Goal: Use online tool/utility: Utilize a website feature to perform a specific function

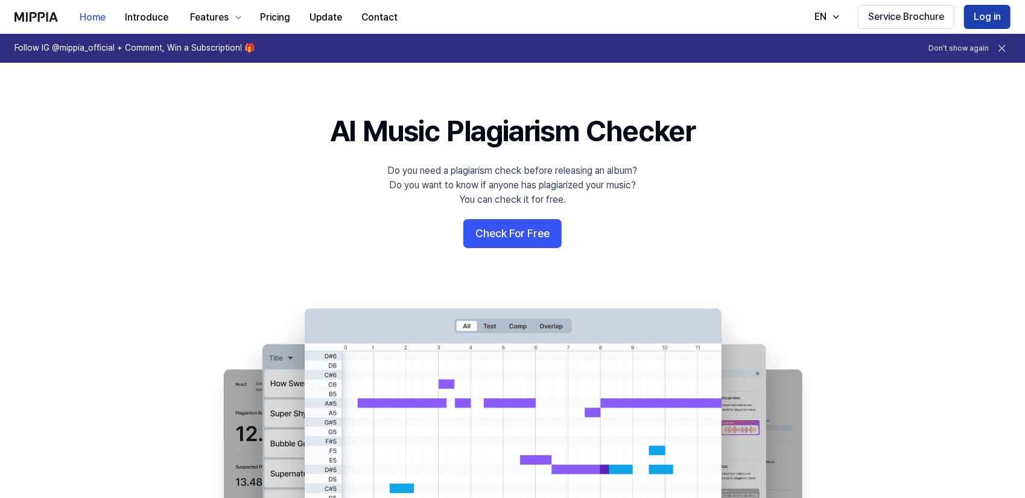
click at [977, 12] on button "Log in" at bounding box center [987, 17] width 46 height 24
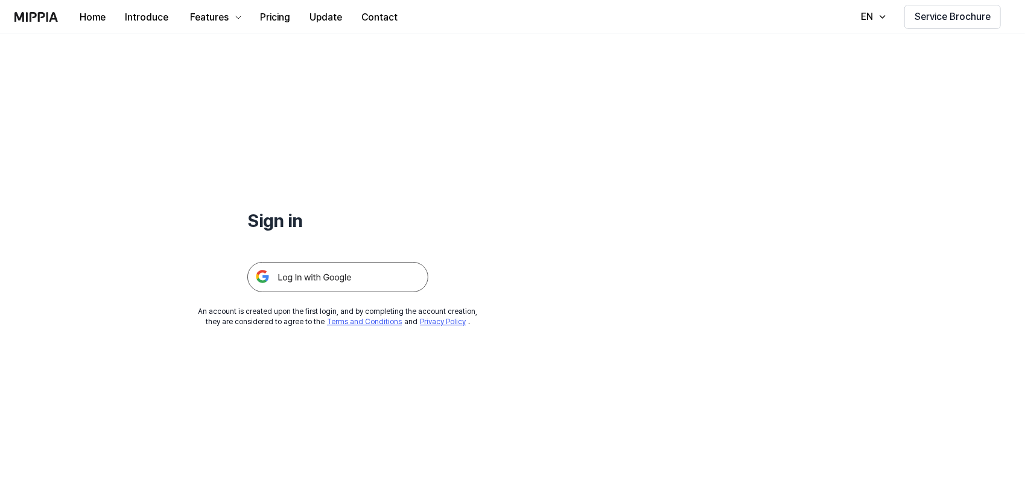
click at [286, 280] on img at bounding box center [337, 277] width 181 height 30
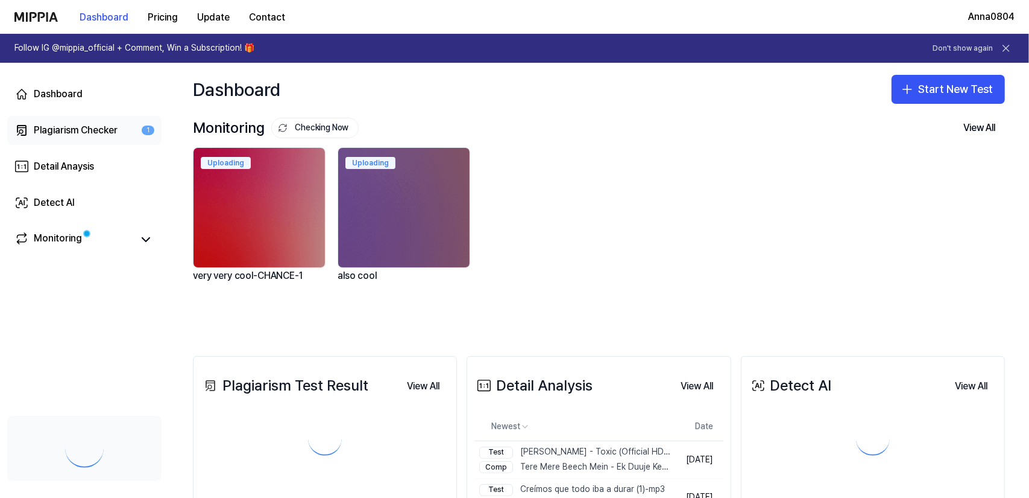
click at [58, 126] on div "Plagiarism Checker" at bounding box center [76, 130] width 84 height 14
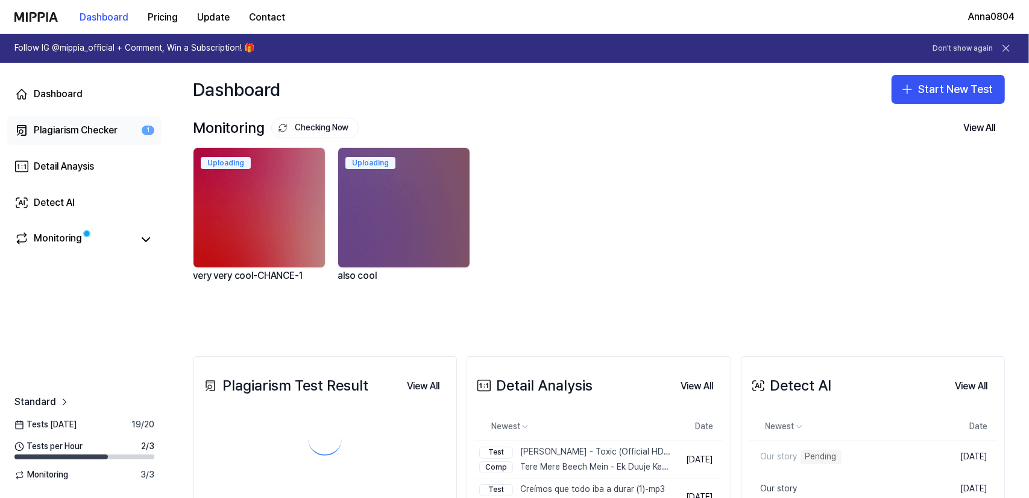
click at [58, 126] on div "Plagiarism Checker" at bounding box center [76, 130] width 84 height 14
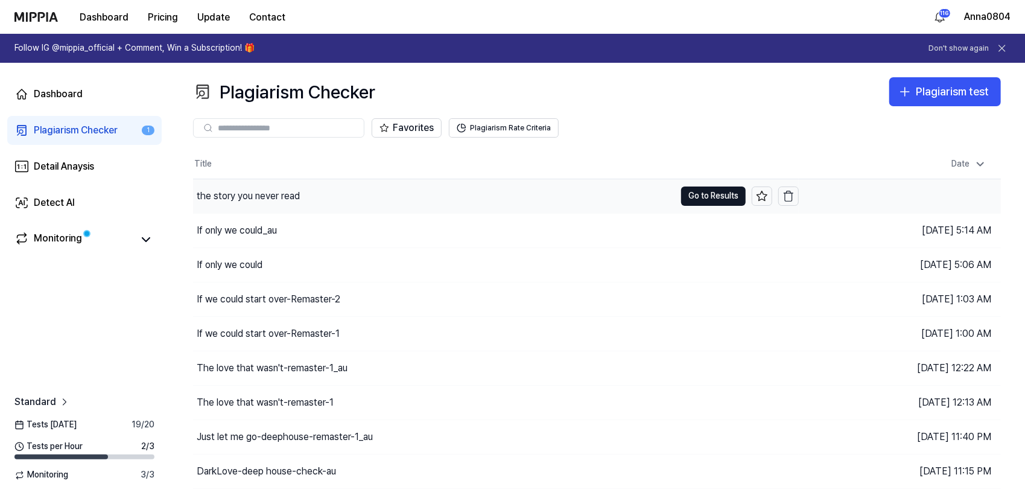
click at [233, 182] on div "the story you never read" at bounding box center [434, 196] width 482 height 34
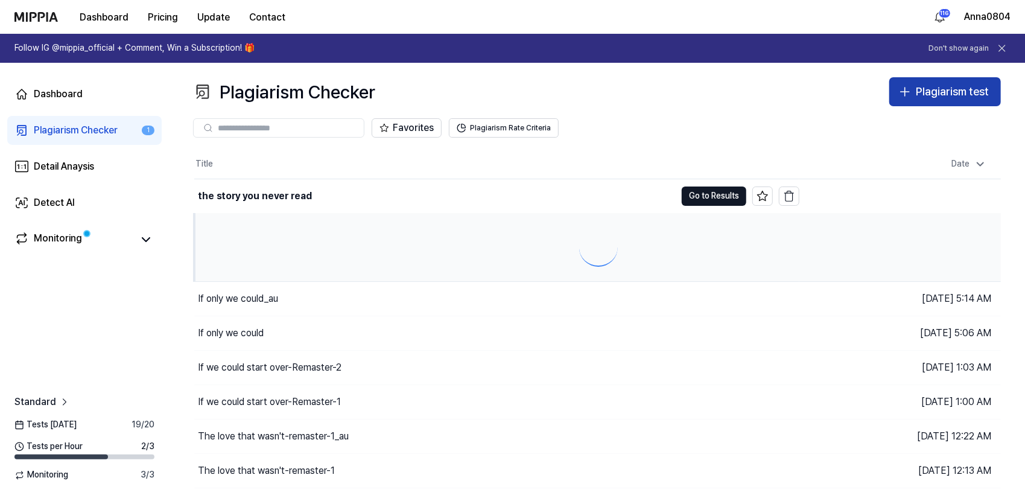
click at [915, 91] on div "Plagiarism test" at bounding box center [951, 91] width 73 height 17
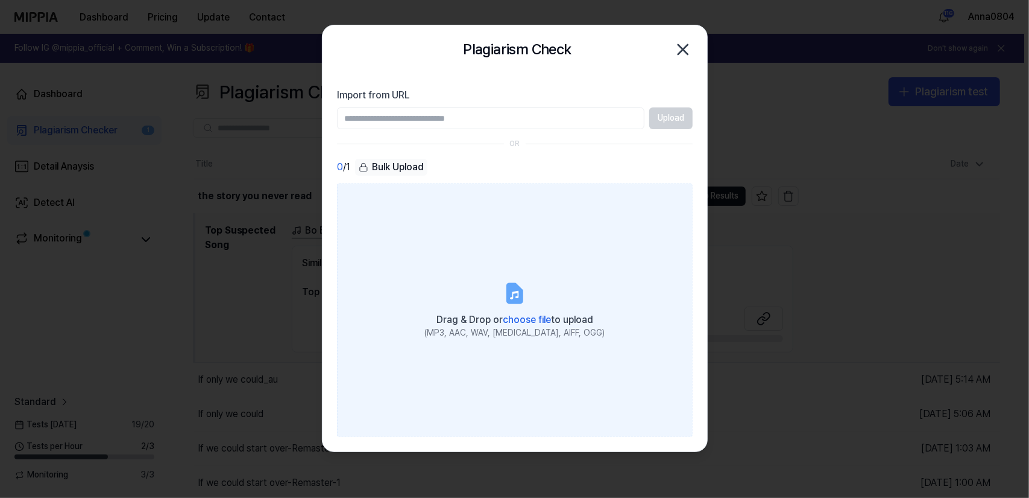
click at [525, 216] on label "Drag & Drop or choose file to upload (MP3, AAC, WAV, [MEDICAL_DATA], AIFF, OGG)" at bounding box center [515, 309] width 356 height 253
click at [0, 0] on input "Drag & Drop or choose file to upload (MP3, AAC, WAV, [MEDICAL_DATA], AIFF, OGG)" at bounding box center [0, 0] width 0 height 0
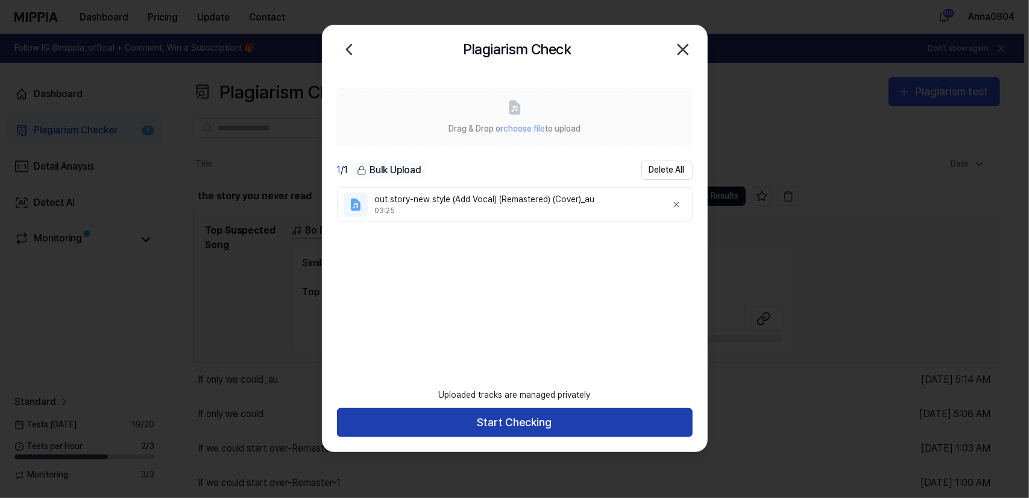
click at [526, 423] on button "Start Checking" at bounding box center [515, 422] width 356 height 29
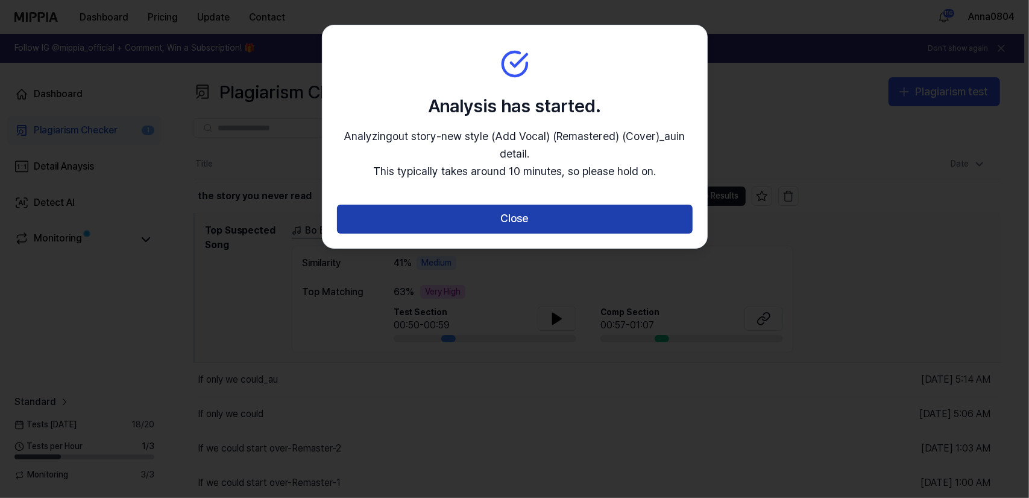
click at [495, 219] on button "Close" at bounding box center [515, 218] width 356 height 29
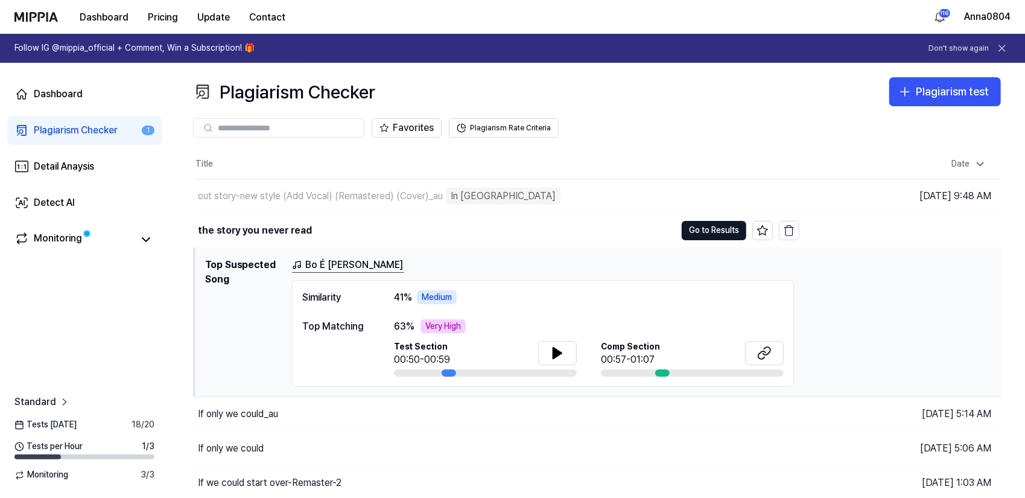
click at [64, 128] on div "Plagiarism Checker" at bounding box center [76, 130] width 84 height 14
click at [915, 96] on button "Plagiarism test" at bounding box center [945, 91] width 112 height 29
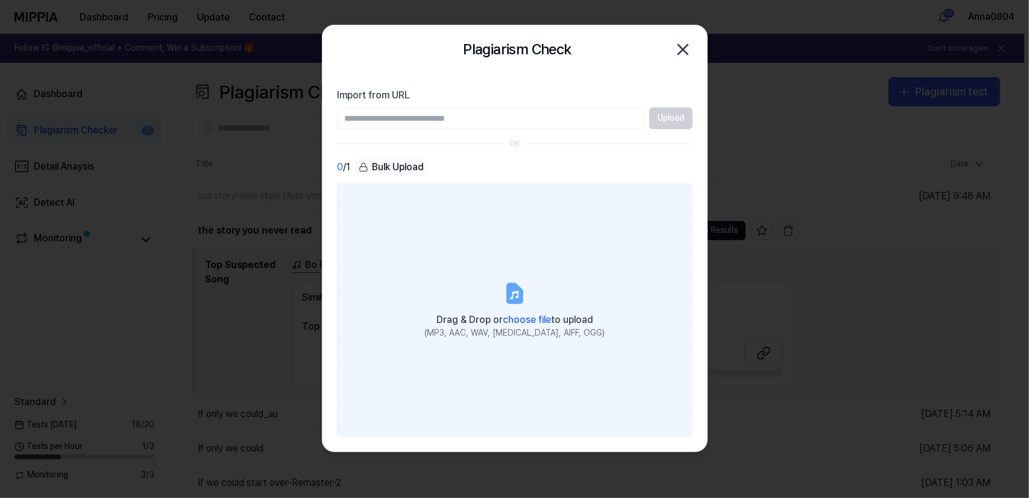
click at [533, 290] on label "Drag & Drop or choose file to upload (MP3, AAC, WAV, [MEDICAL_DATA], AIFF, OGG)" at bounding box center [515, 309] width 356 height 253
click at [0, 0] on input "Drag & Drop or choose file to upload (MP3, AAC, WAV, [MEDICAL_DATA], AIFF, OGG)" at bounding box center [0, 0] width 0 height 0
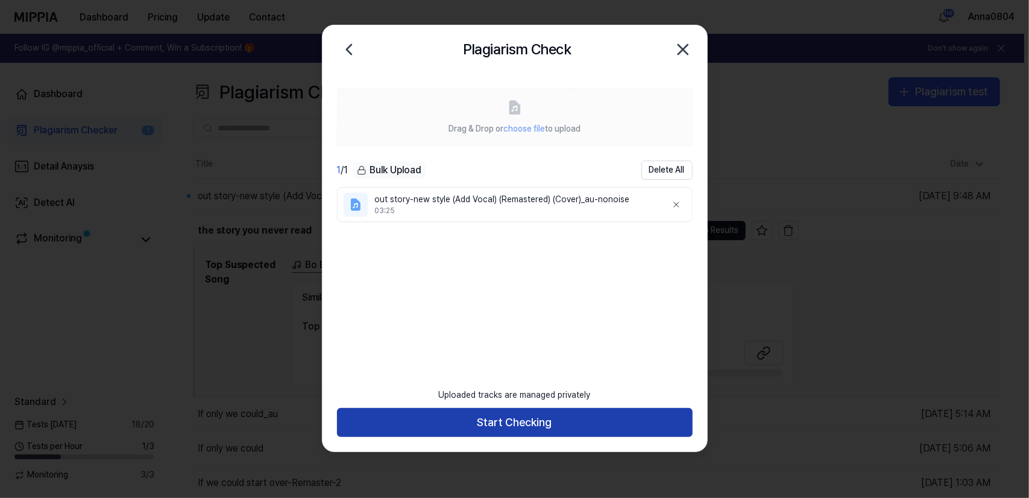
click at [492, 426] on button "Start Checking" at bounding box center [515, 422] width 356 height 29
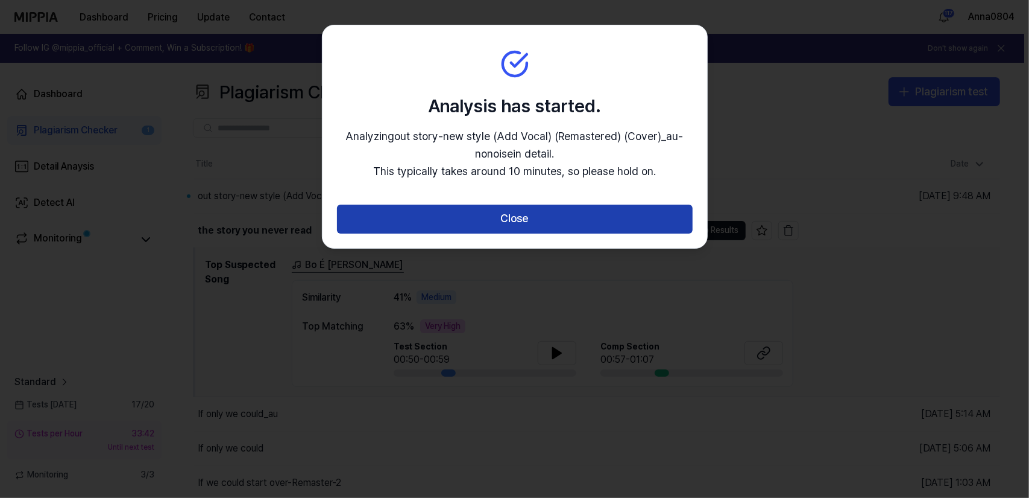
click at [504, 220] on button "Close" at bounding box center [515, 218] width 356 height 29
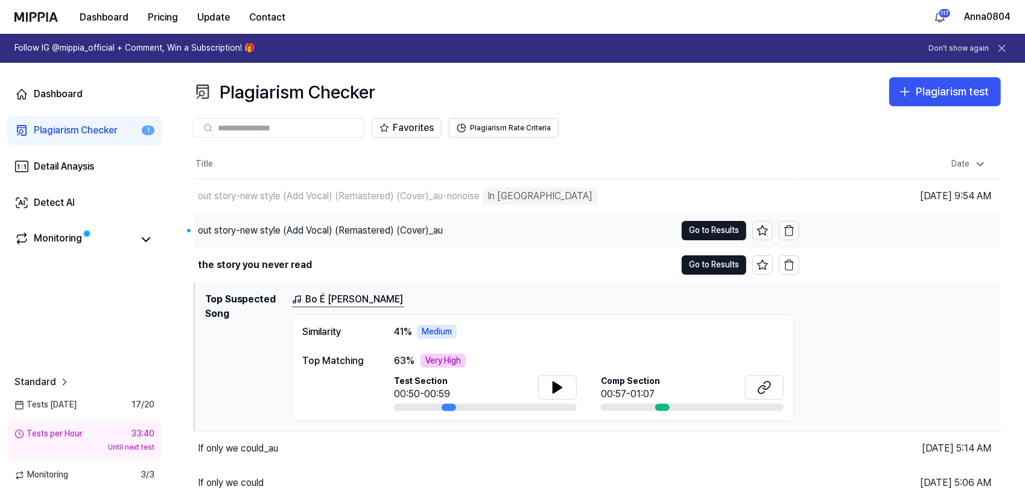
click at [278, 229] on div "out story-new style (Add Vocal) (Remastered) (Cover)_au" at bounding box center [320, 230] width 245 height 14
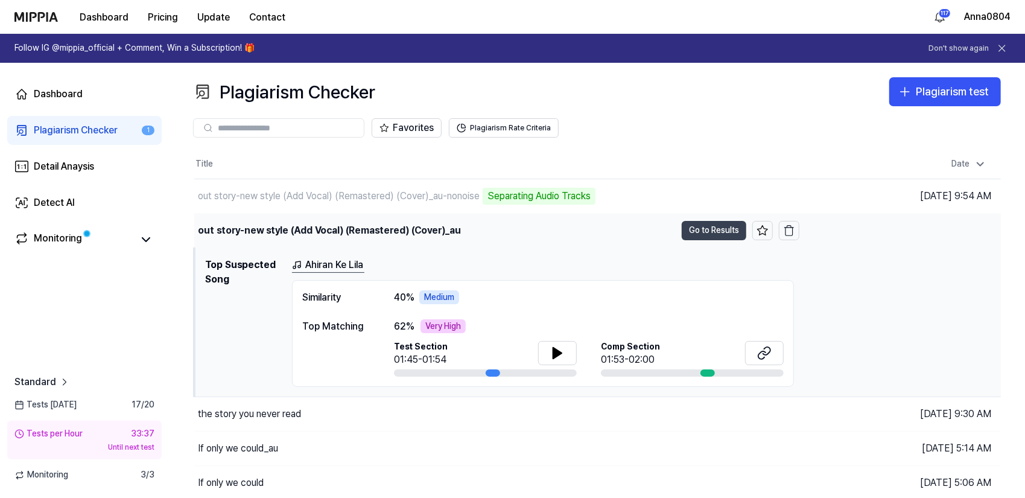
click at [706, 225] on button "Go to Results" at bounding box center [713, 230] width 65 height 19
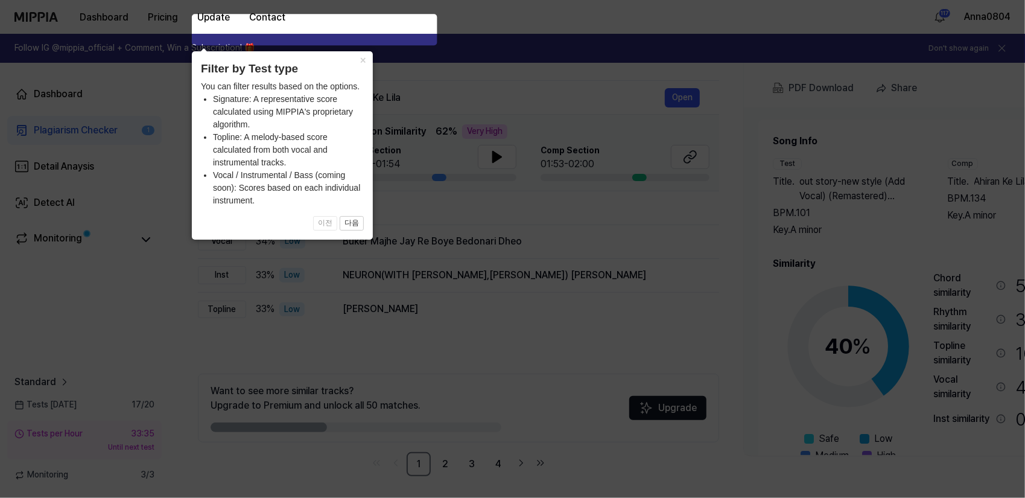
scroll to position [139, 0]
click at [657, 260] on icon at bounding box center [514, 249] width 1029 height 498
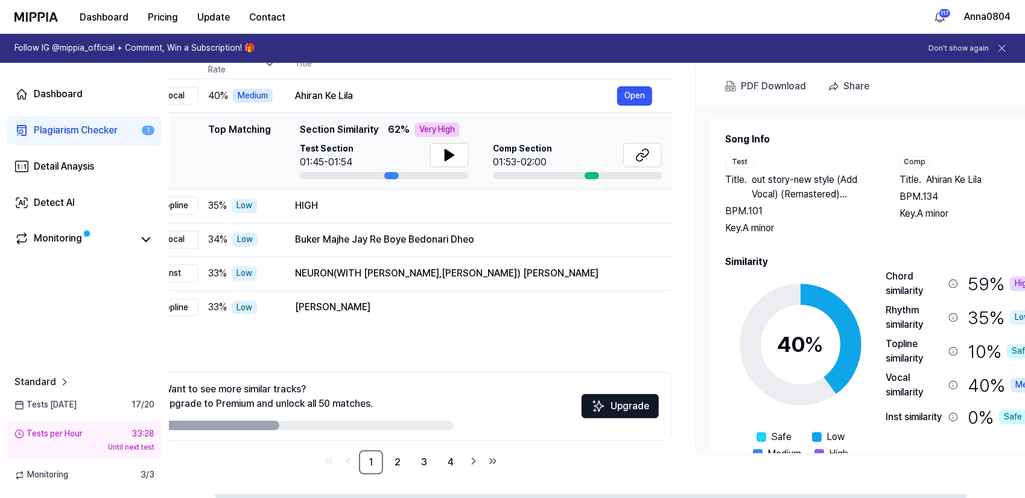
scroll to position [0, 0]
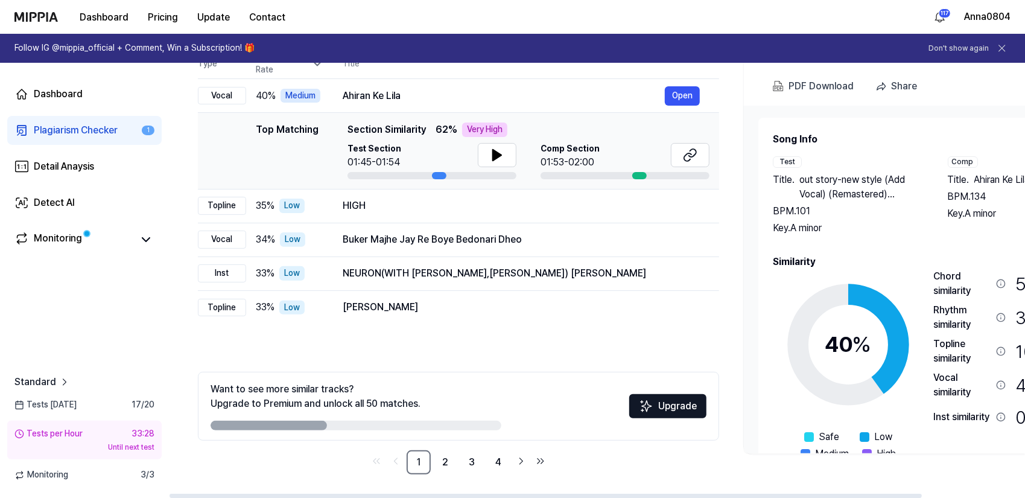
drag, startPoint x: 880, startPoint y: 272, endPoint x: 940, endPoint y: 285, distance: 61.2
click at [940, 285] on div "40 % Safe Low Medium High Very High Chord similarity 59 % High Rhythm similarit…" at bounding box center [935, 373] width 325 height 209
click at [60, 119] on link "Plagiarism Checker 1" at bounding box center [84, 130] width 154 height 29
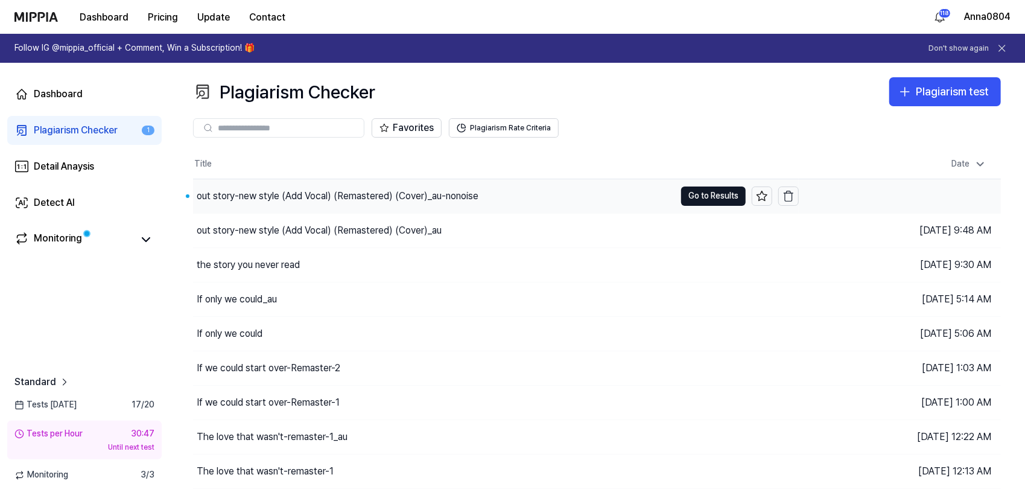
click at [299, 189] on div "out story-new style (Add Vocal) (Remastered) (Cover)_au-nonoise" at bounding box center [338, 196] width 282 height 14
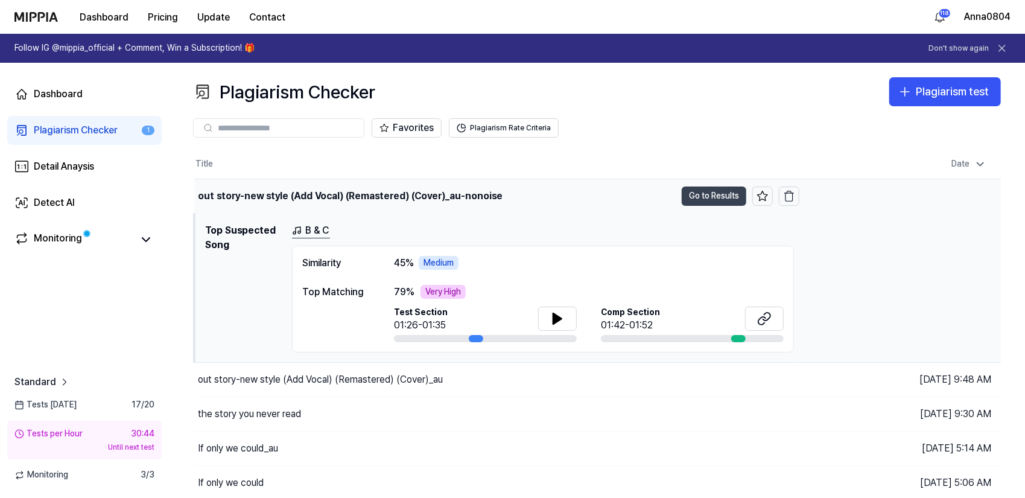
click at [721, 196] on button "Go to Results" at bounding box center [713, 195] width 65 height 19
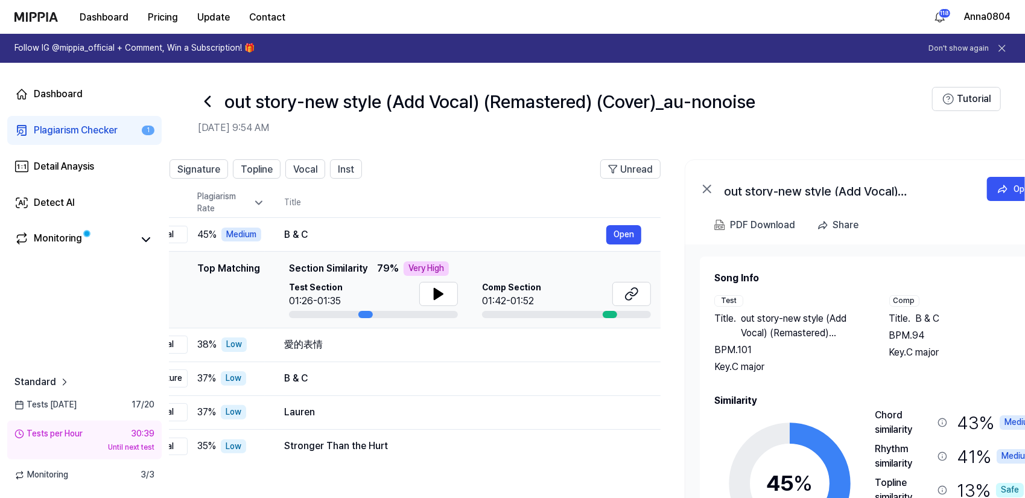
scroll to position [0, 50]
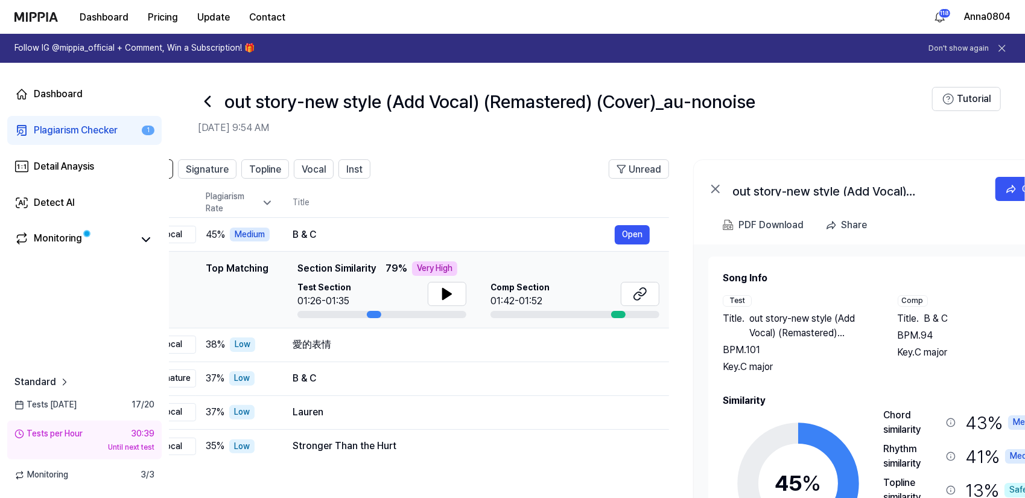
drag, startPoint x: 845, startPoint y: 261, endPoint x: 795, endPoint y: 237, distance: 55.3
click at [795, 237] on div "out story-new style (Add Vocal) (Remastered) (Cover)_au-nonoise Open PDF Downlo…" at bounding box center [880, 376] width 374 height 434
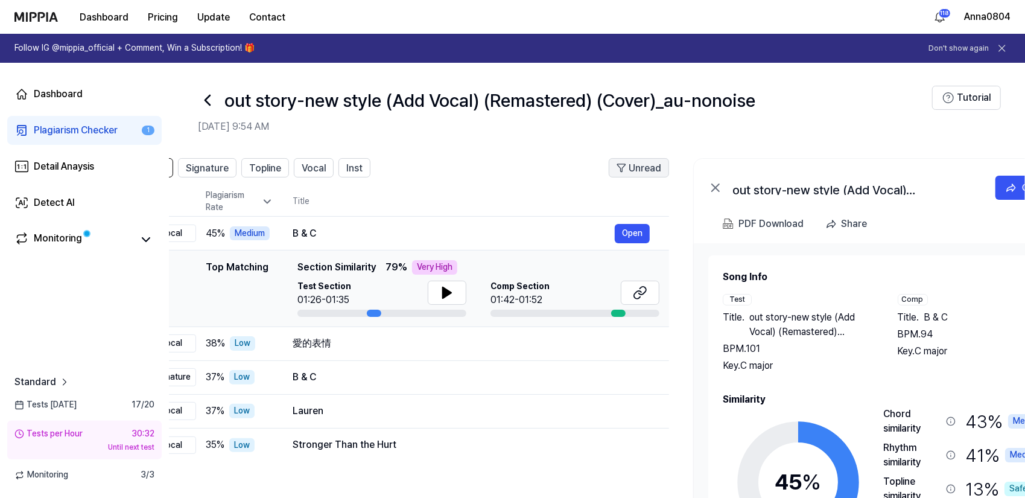
scroll to position [0, 0]
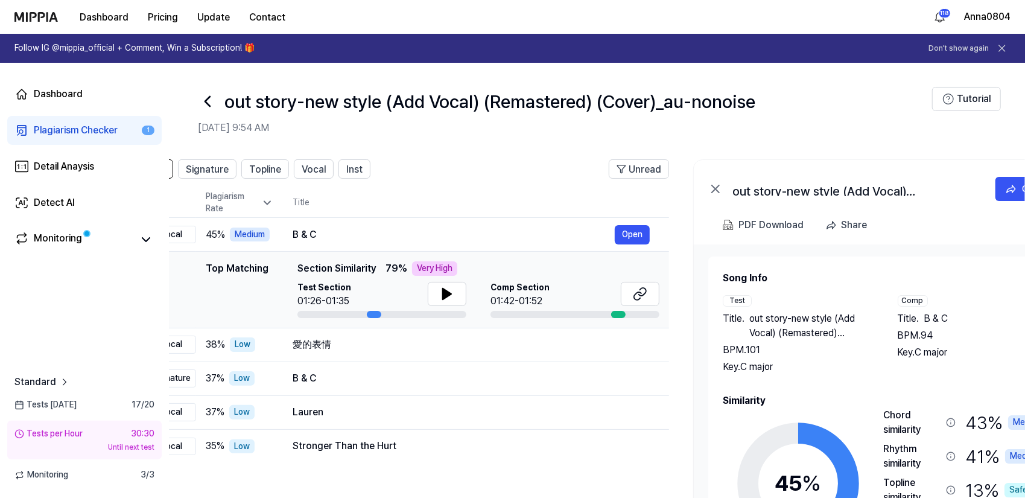
click at [1002, 45] on icon at bounding box center [1002, 48] width 12 height 12
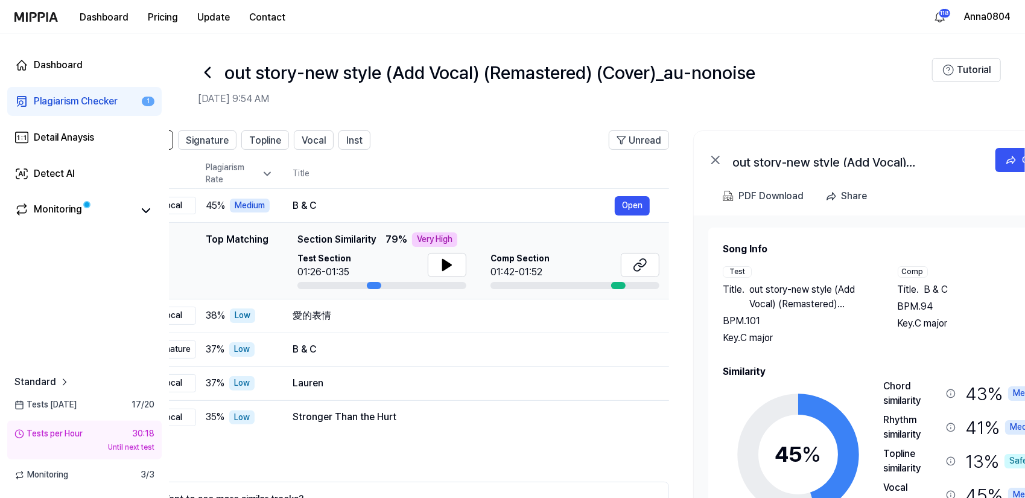
click at [54, 101] on div "Plagiarism Checker" at bounding box center [76, 101] width 84 height 14
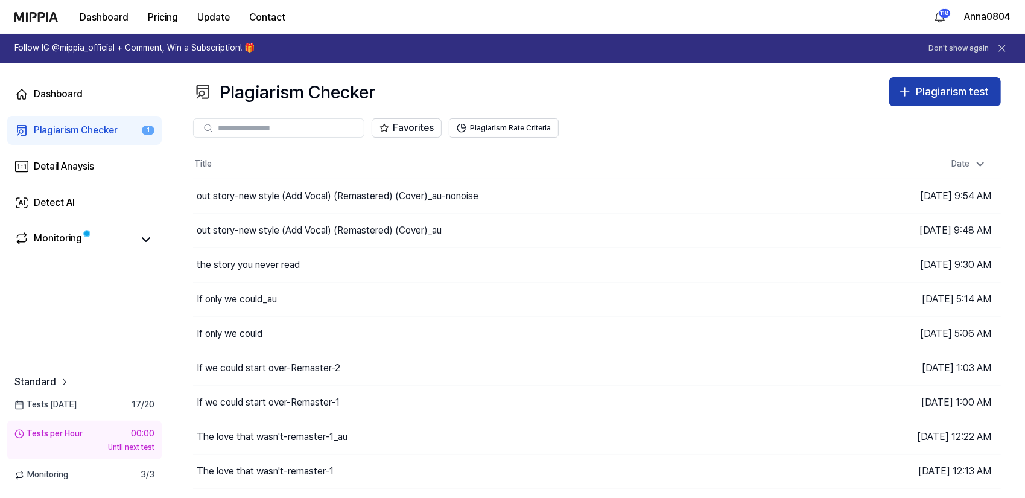
click at [953, 96] on div "Plagiarism test" at bounding box center [951, 91] width 73 height 17
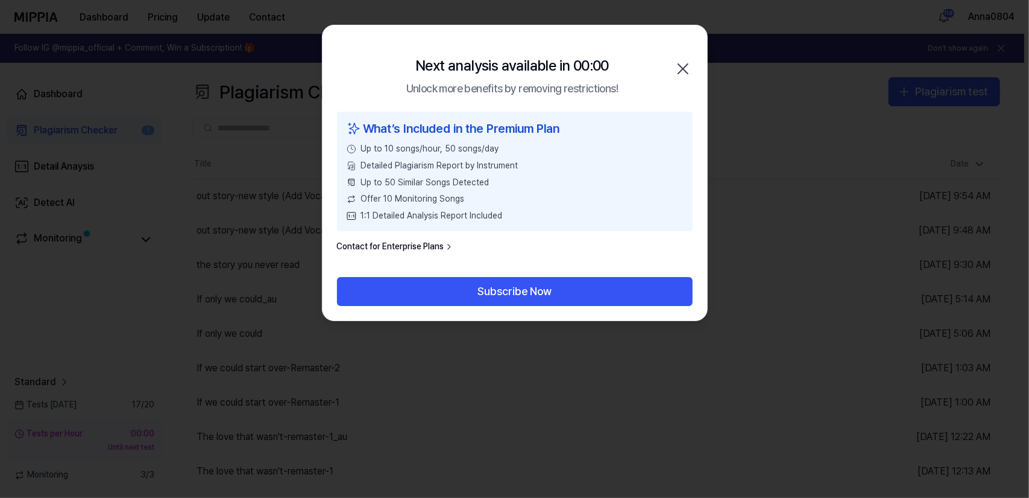
click at [682, 64] on icon "button" at bounding box center [683, 68] width 19 height 19
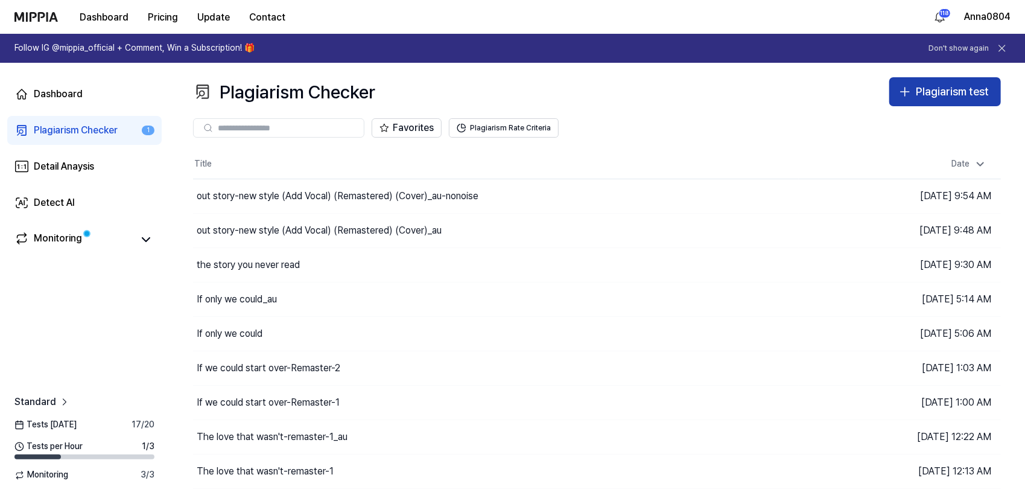
click at [921, 91] on div "Plagiarism test" at bounding box center [951, 91] width 73 height 17
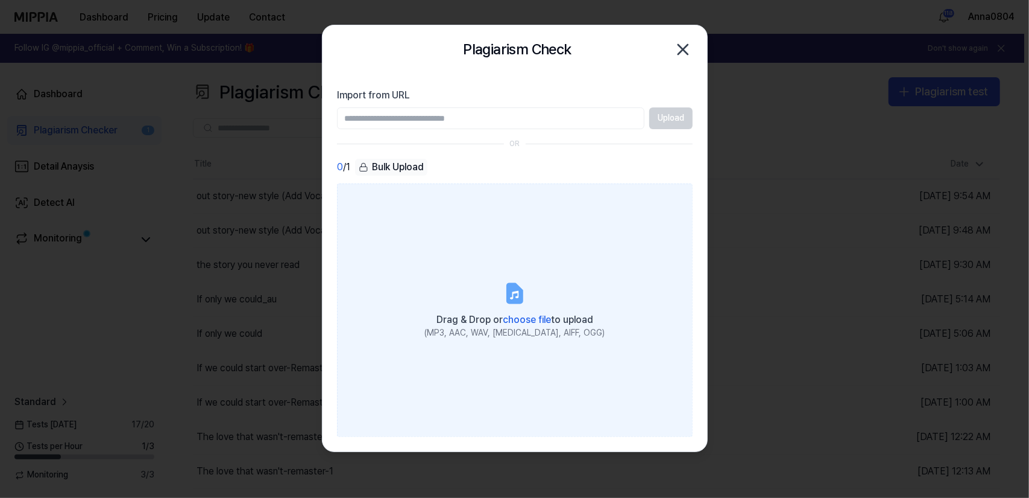
click at [546, 276] on label "Drag & Drop or choose file to upload (MP3, AAC, WAV, [MEDICAL_DATA], AIFF, OGG)" at bounding box center [515, 309] width 356 height 253
click at [0, 0] on input "Drag & Drop or choose file to upload (MP3, AAC, WAV, [MEDICAL_DATA], AIFF, OGG)" at bounding box center [0, 0] width 0 height 0
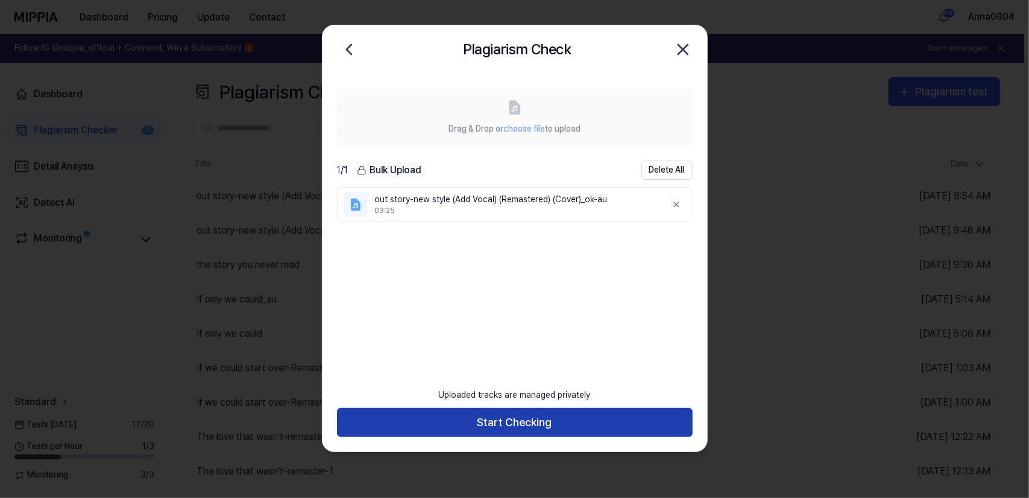
click at [603, 426] on button "Start Checking" at bounding box center [515, 422] width 356 height 29
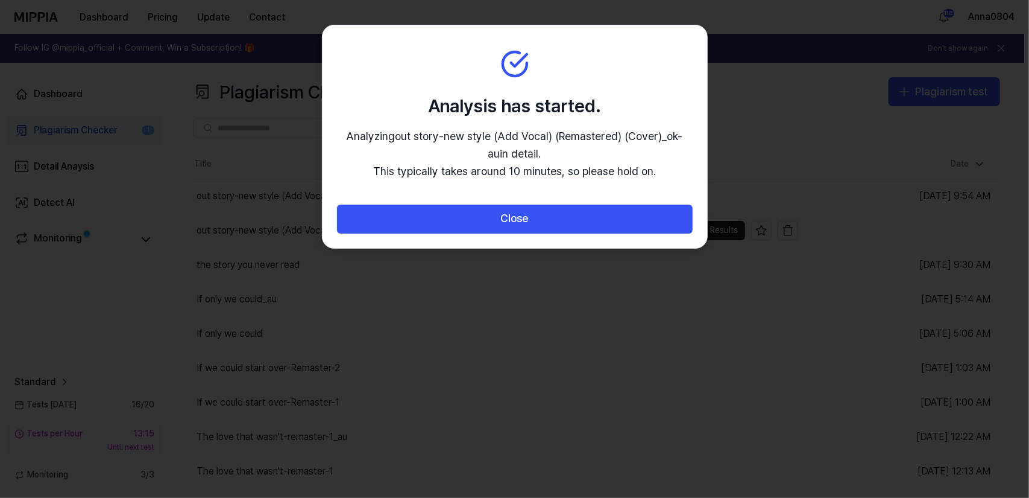
click at [524, 228] on button "Close" at bounding box center [515, 218] width 356 height 29
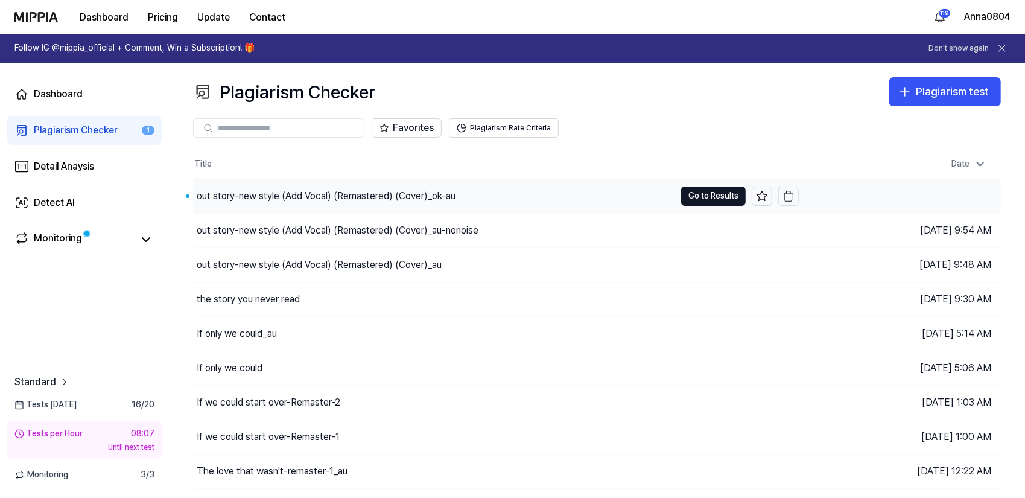
click at [440, 194] on div "out story-new style (Add Vocal) (Remastered) (Cover)_ok-au" at bounding box center [326, 196] width 259 height 14
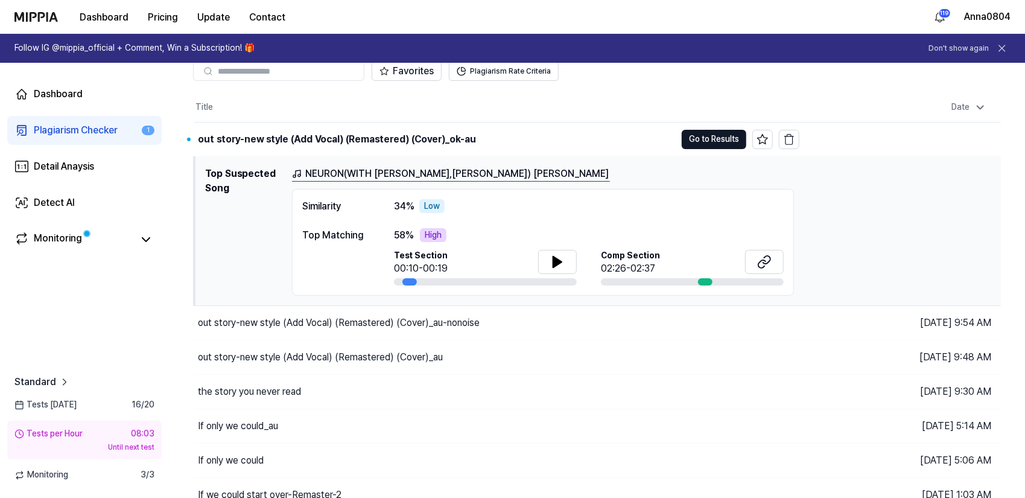
scroll to position [60, 0]
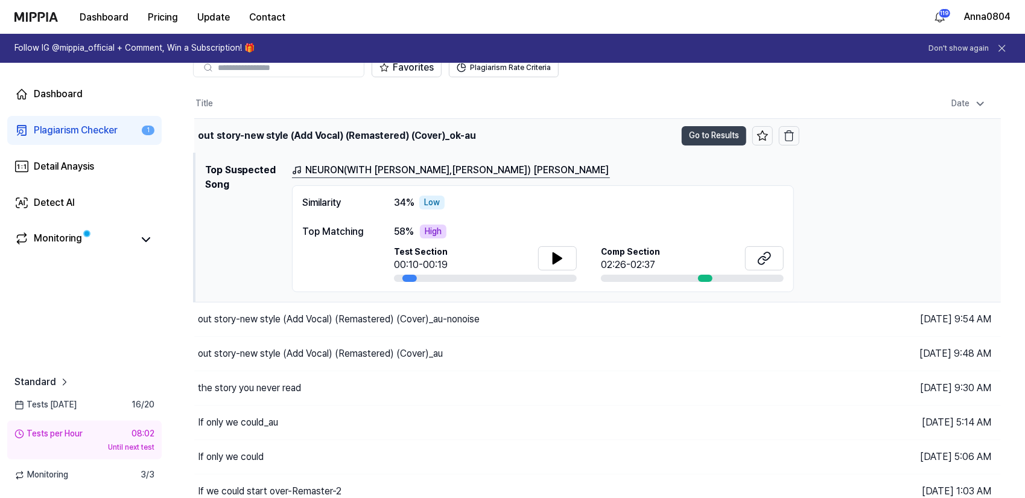
click at [696, 131] on button "Go to Results" at bounding box center [713, 135] width 65 height 19
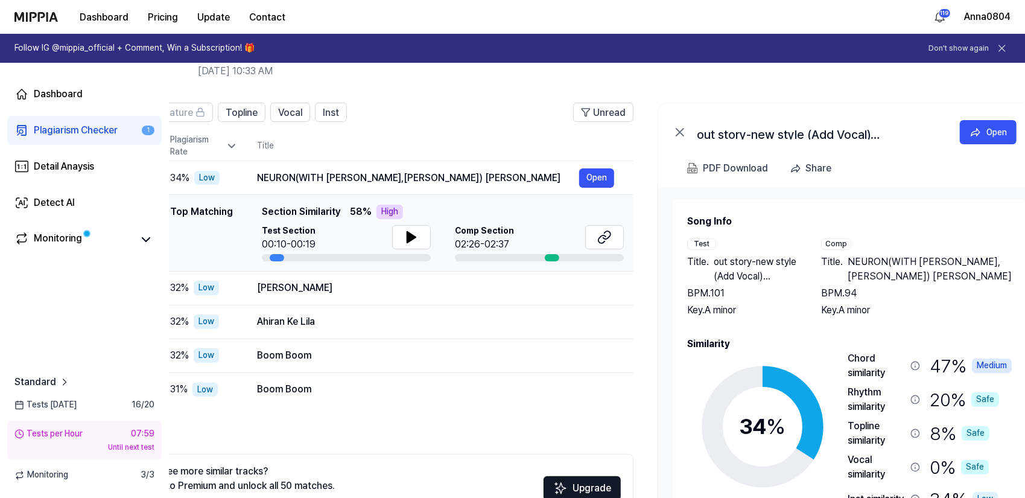
drag, startPoint x: 879, startPoint y: 309, endPoint x: 806, endPoint y: 294, distance: 75.0
click at [797, 295] on div "Title . out story-new style (Add Vocal) (Remastered) (Cover)_ok-au BPM. 101 Key…" at bounding box center [742, 285] width 110 height 63
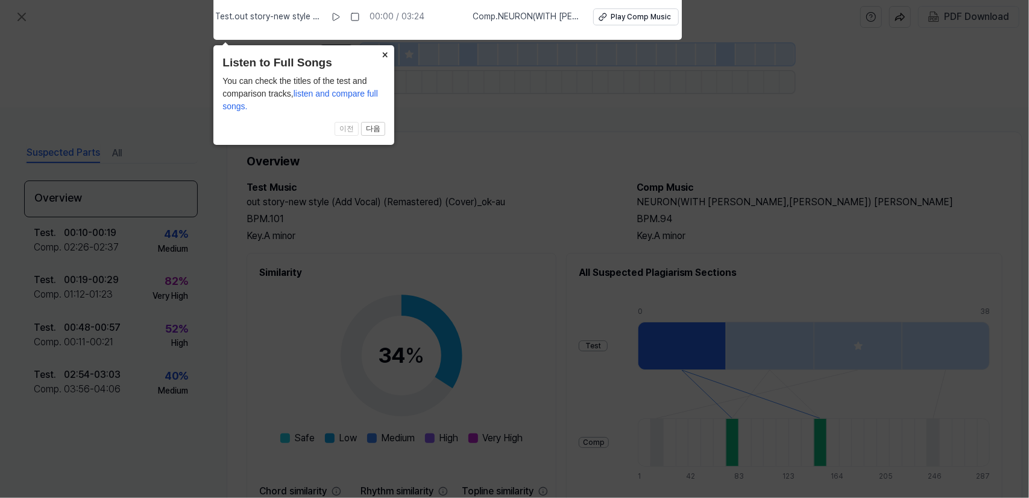
click at [765, 240] on icon at bounding box center [514, 246] width 1029 height 504
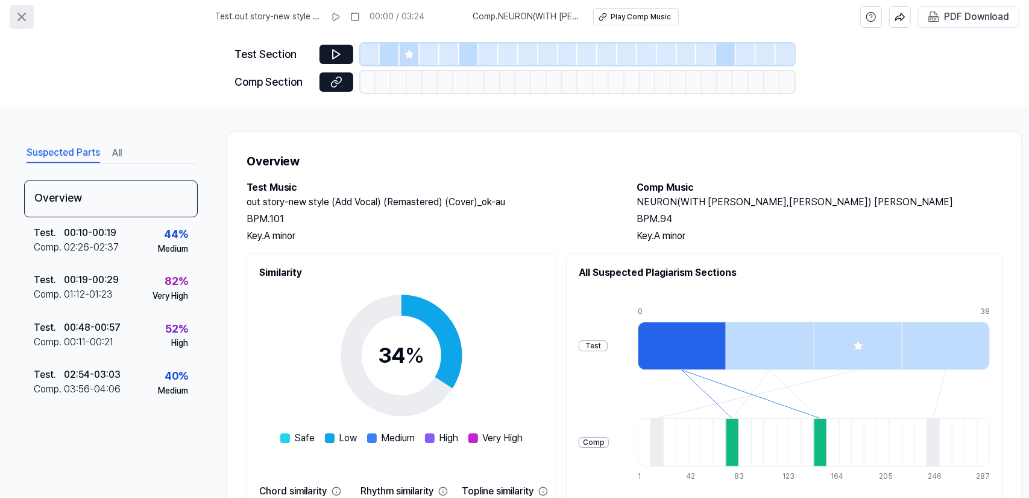
click at [30, 14] on button at bounding box center [22, 17] width 24 height 24
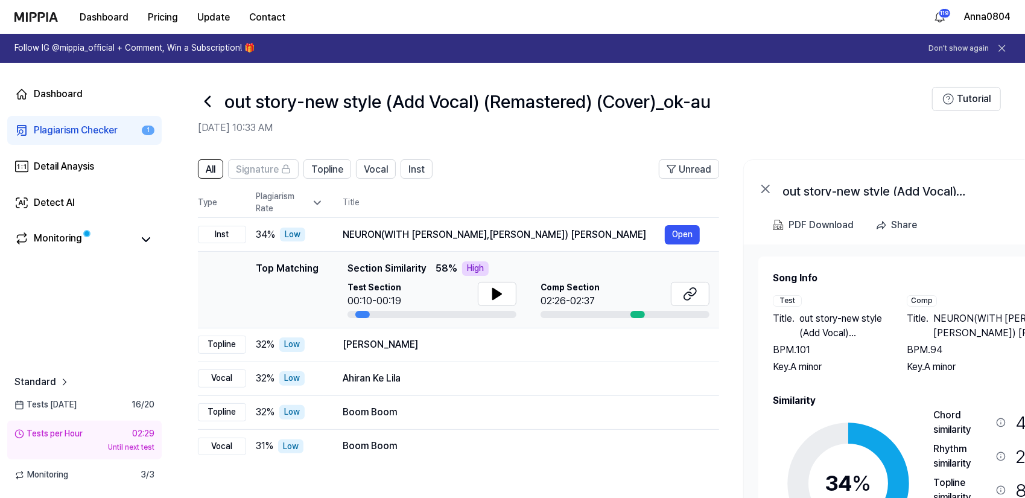
click at [110, 126] on div "Plagiarism Checker" at bounding box center [76, 130] width 84 height 14
